Goal: Information Seeking & Learning: Learn about a topic

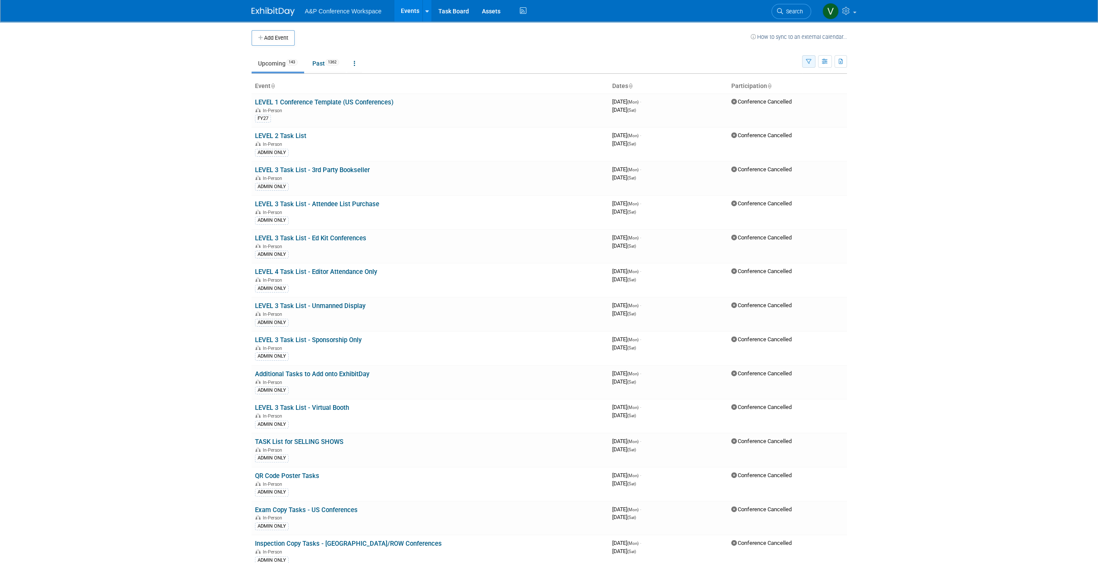
click at [808, 60] on icon "button" at bounding box center [809, 62] width 6 height 6
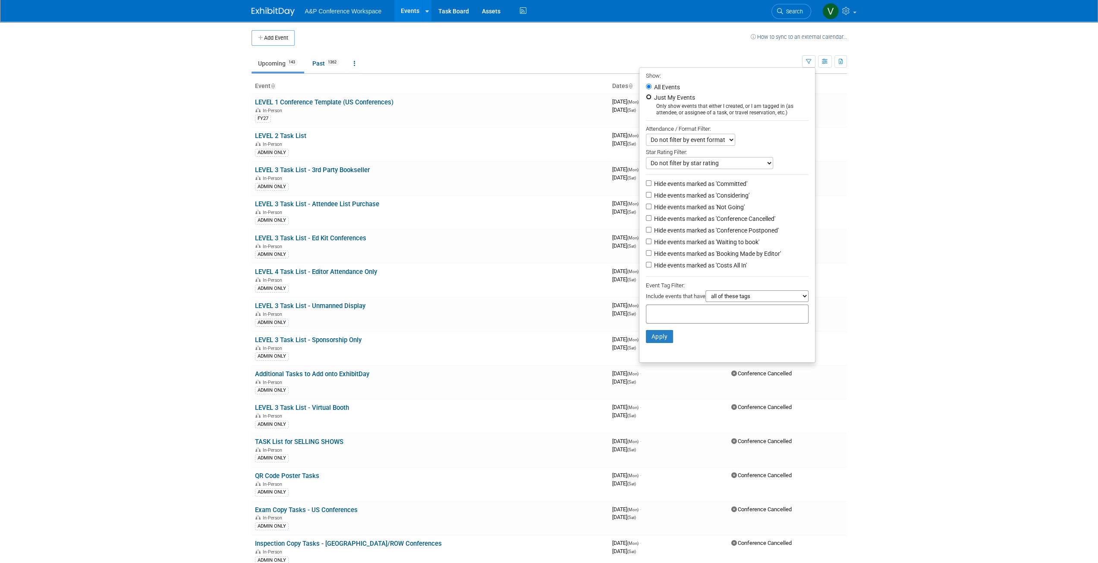
click at [646, 98] on input "Just My Events" at bounding box center [649, 97] width 6 height 6
radio input "true"
click at [662, 336] on button "Apply" at bounding box center [660, 336] width 28 height 13
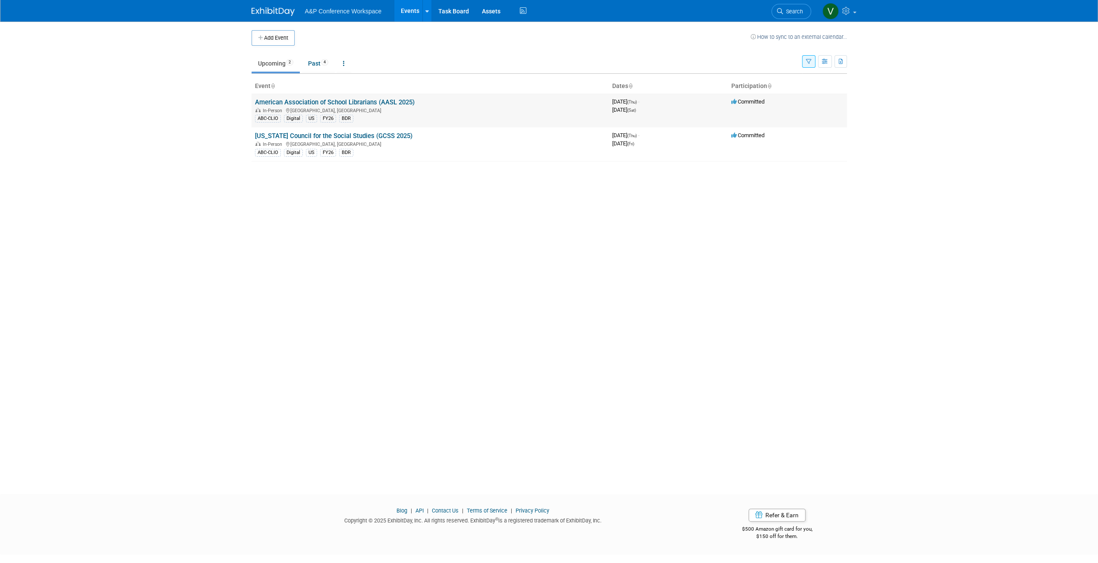
click at [358, 102] on link "American Association of School Librarians (AASL 2025)" at bounding box center [335, 102] width 160 height 8
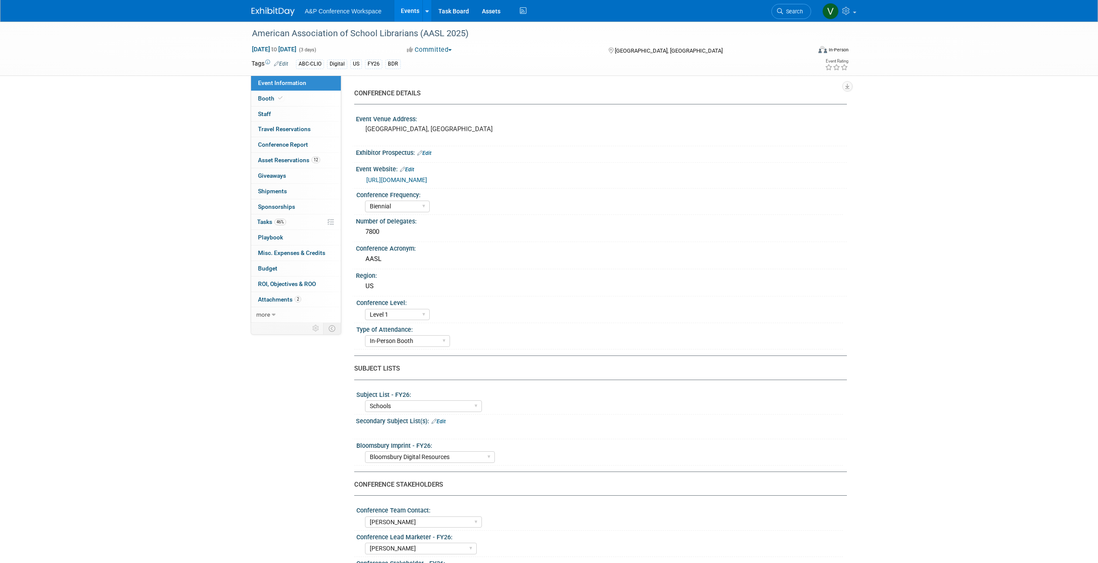
select select "Biennial"
select select "Level 1"
select select "In-Person Booth"
select select "Schools"
select select "Bloomsbury Digital Resources"
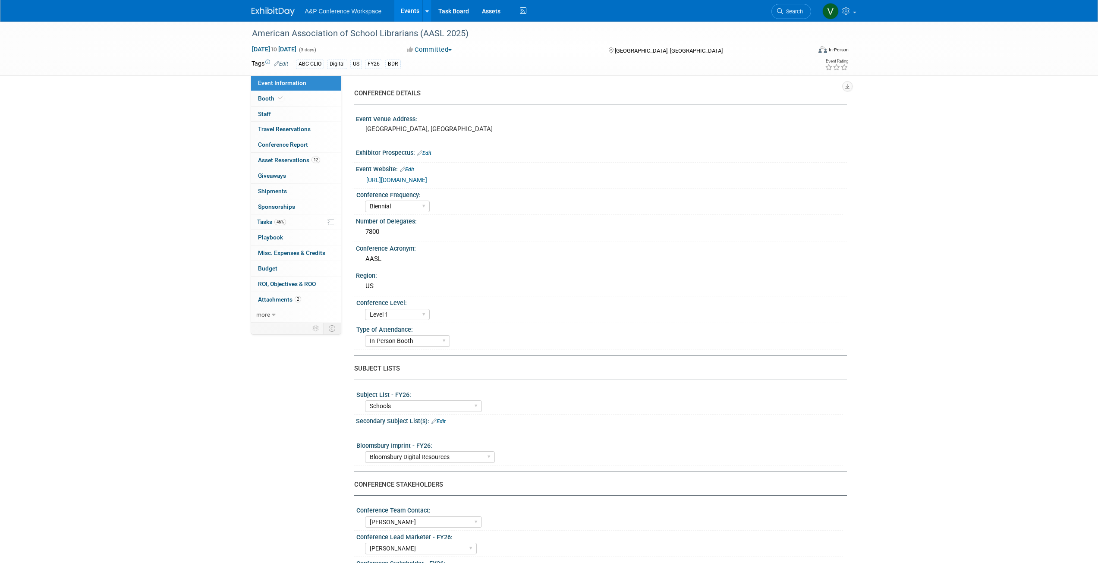
select select "Anne Weston"
select select "Mark Strong"
select select "Veronica Dove"
select select "BDR Product Awareness and Trial Generation​"
click at [270, 298] on span "Attachments 2" at bounding box center [279, 299] width 43 height 7
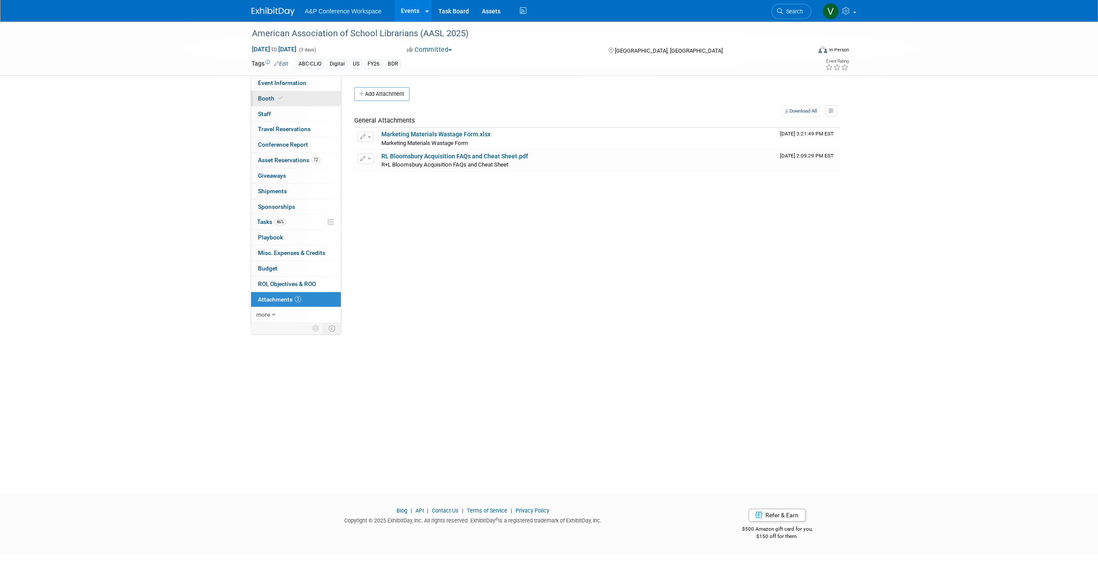
click at [265, 95] on span "Booth" at bounding box center [271, 98] width 26 height 7
select select "CLDC - Digital/BDR"
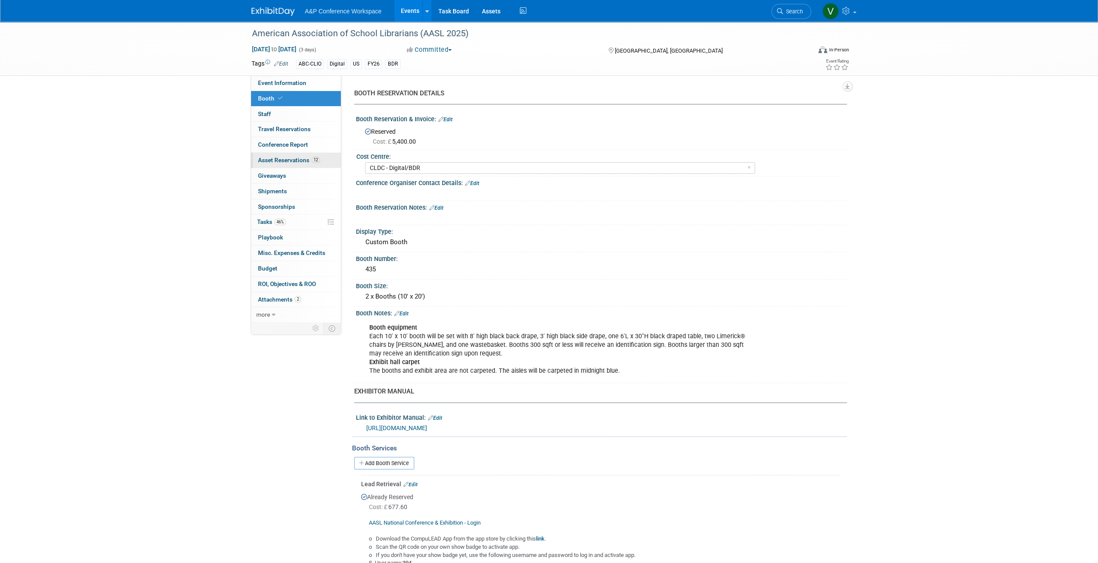
click at [283, 160] on span "Asset Reservations 12" at bounding box center [289, 160] width 62 height 7
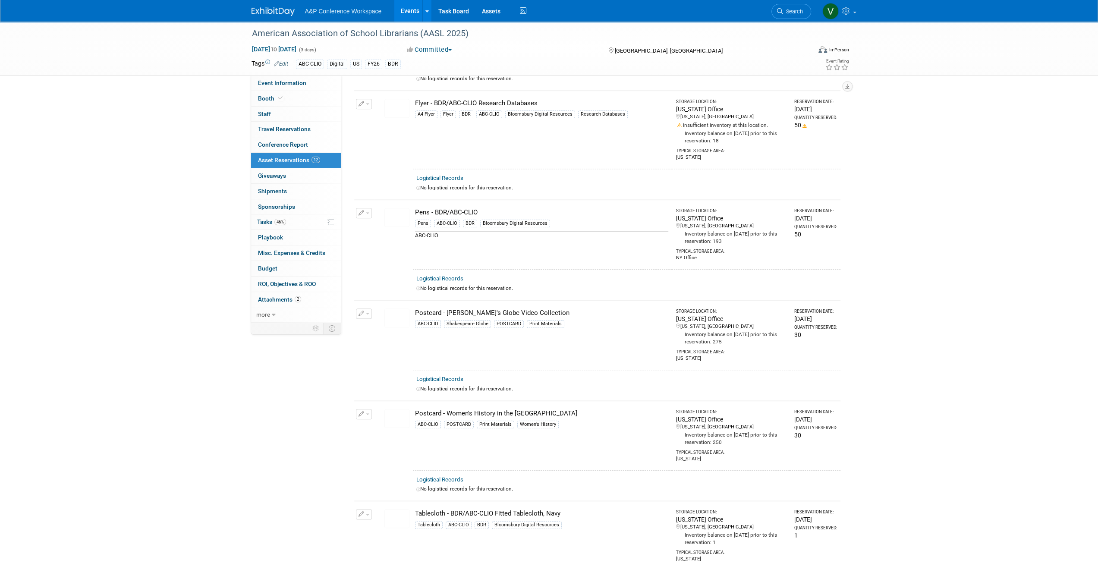
scroll to position [733, 0]
click at [399, 307] on img at bounding box center [396, 316] width 25 height 19
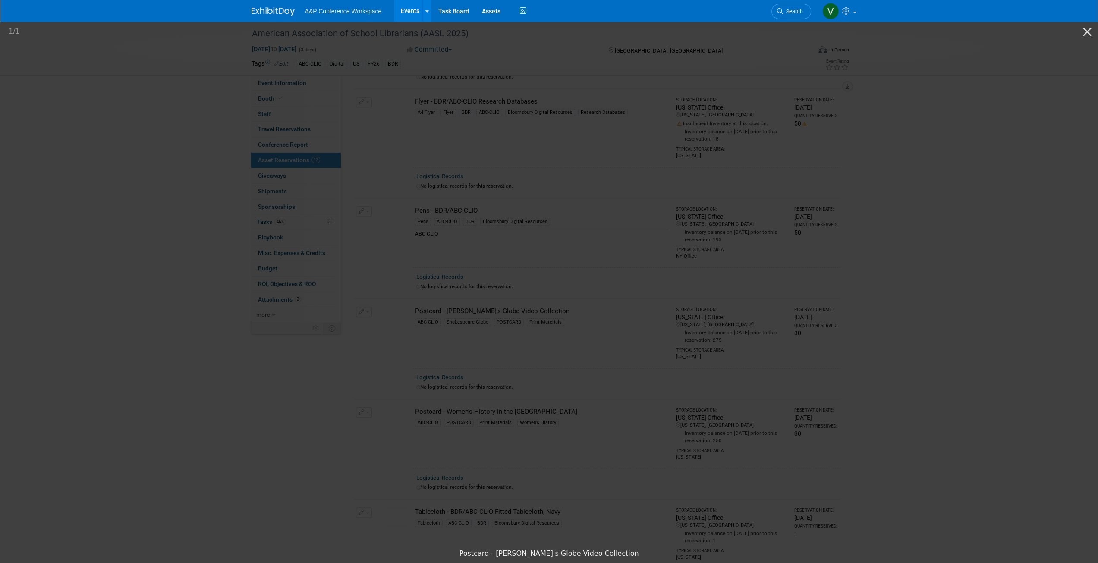
click at [989, 174] on picture at bounding box center [549, 282] width 1098 height 524
click at [1088, 32] on button "Close gallery" at bounding box center [1087, 32] width 22 height 20
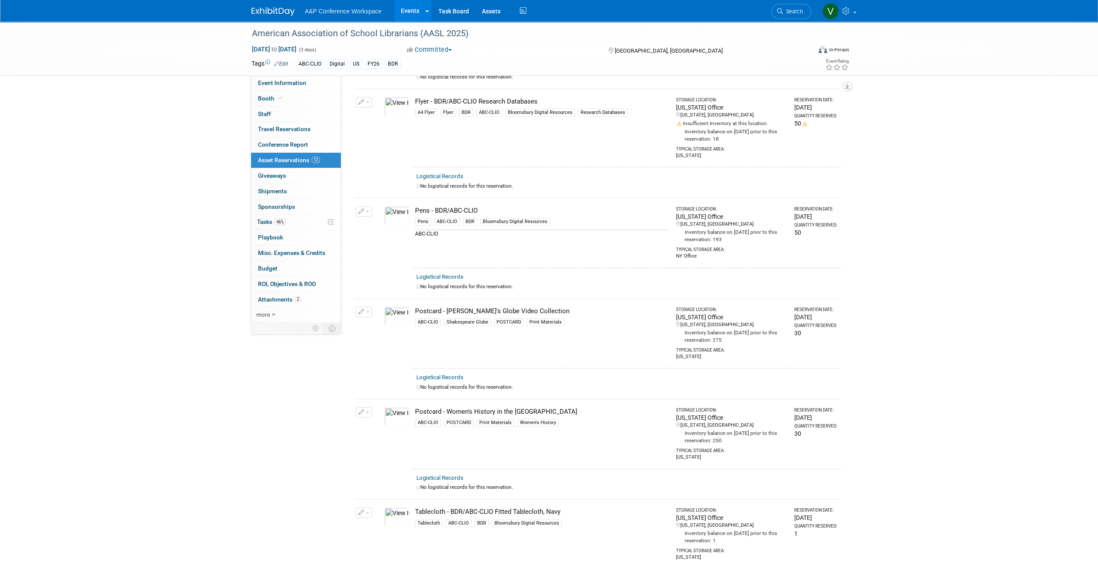
click at [404, 409] on img at bounding box center [396, 416] width 25 height 19
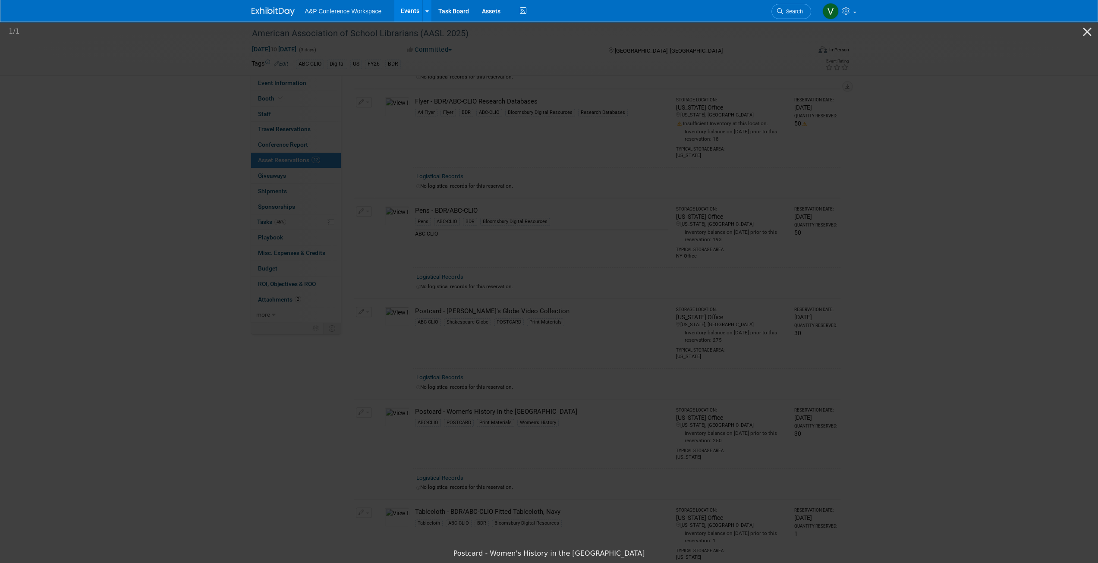
drag, startPoint x: 635, startPoint y: 292, endPoint x: 947, endPoint y: 224, distance: 319.5
click at [947, 224] on picture at bounding box center [549, 282] width 1098 height 524
click at [1088, 34] on button "Close gallery" at bounding box center [1087, 32] width 22 height 20
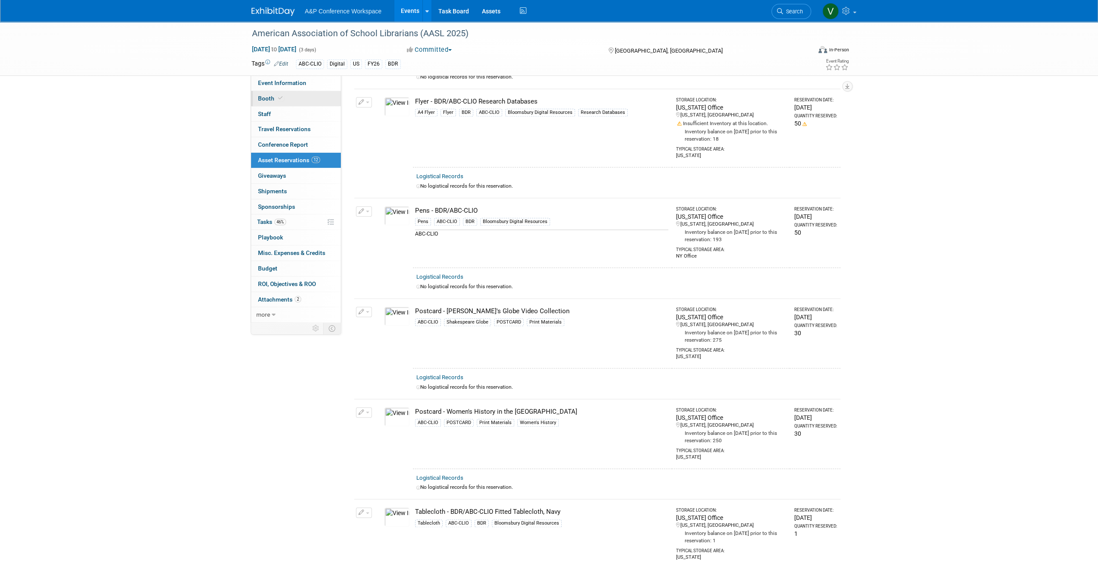
click at [269, 98] on span "Booth" at bounding box center [271, 98] width 26 height 7
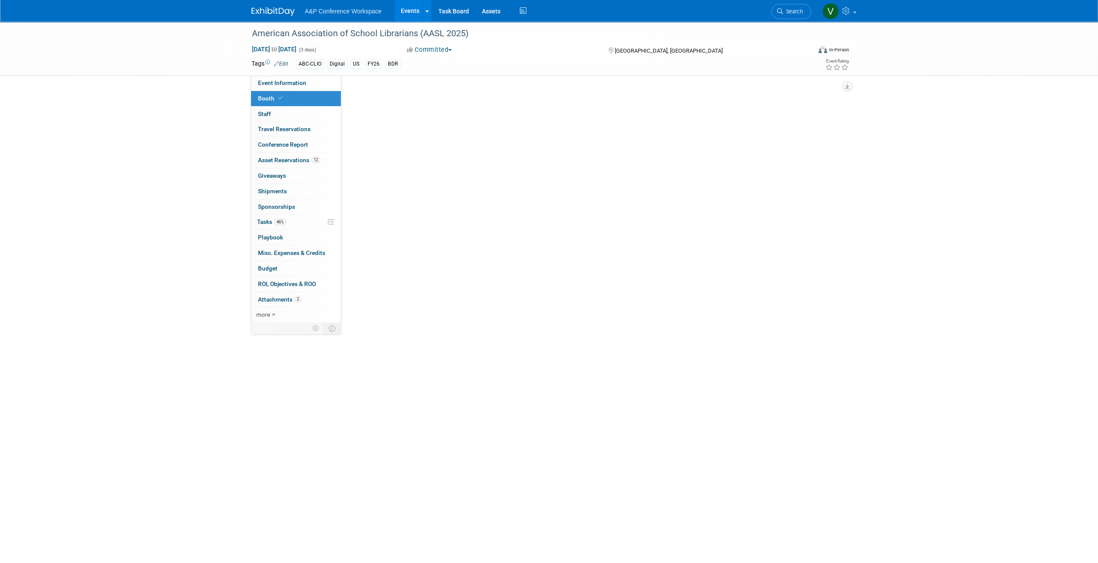
scroll to position [0, 0]
select select "CLDC - Digital/BDR"
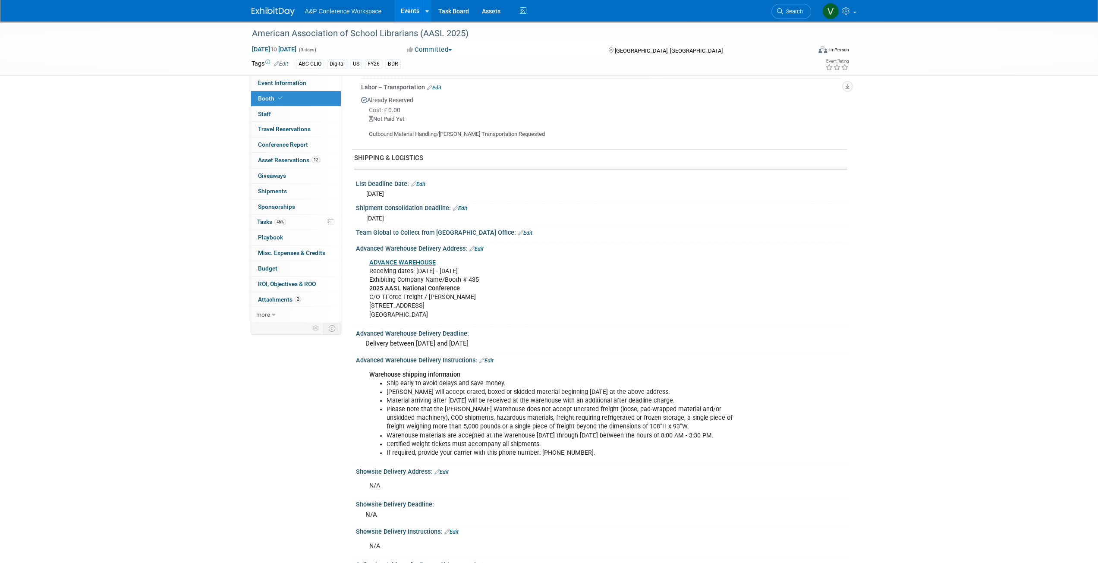
scroll to position [906, 0]
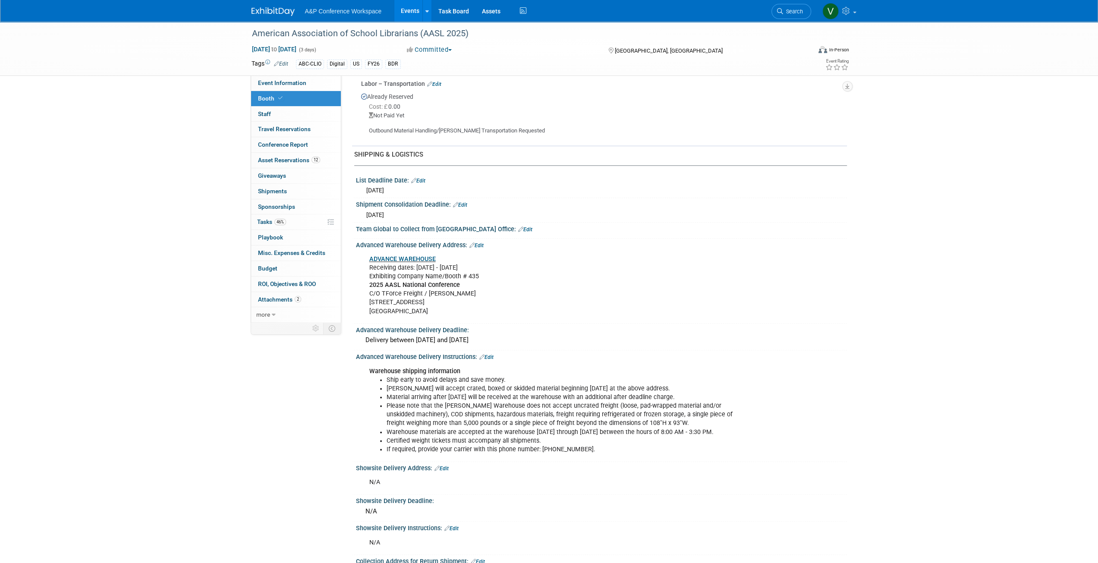
drag, startPoint x: 424, startPoint y: 308, endPoint x: 367, endPoint y: 257, distance: 76.0
click at [367, 257] on div "ADVANCE WAREHOUSE Receiving dates: Sep 15 - Oct 8 Exhibiting Company Name/Booth…" at bounding box center [557, 285] width 389 height 69
copy div "ADVANCE WAREHOUSE Receiving dates: Sep 15 - Oct 8 Exhibiting Company Name/Booth…"
drag, startPoint x: 417, startPoint y: 336, endPoint x: 468, endPoint y: 336, distance: 51.3
click at [468, 336] on div "Delivery between Sept 15th and October 8th" at bounding box center [601, 339] width 478 height 13
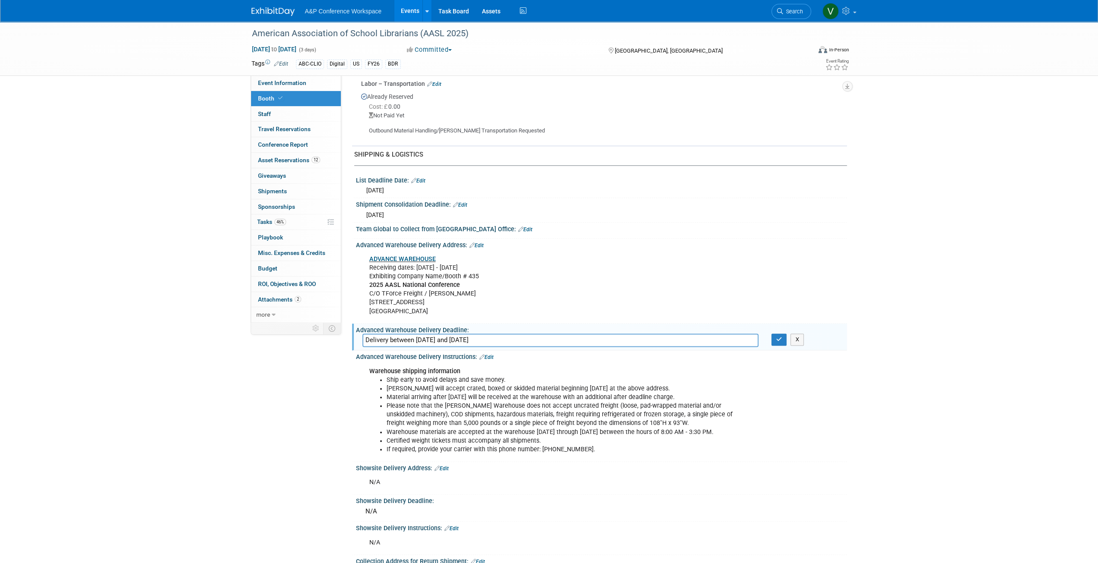
click at [393, 336] on input "Delivery between Sept 15th and October 8th" at bounding box center [560, 339] width 396 height 13
